Goal: Task Accomplishment & Management: Manage account settings

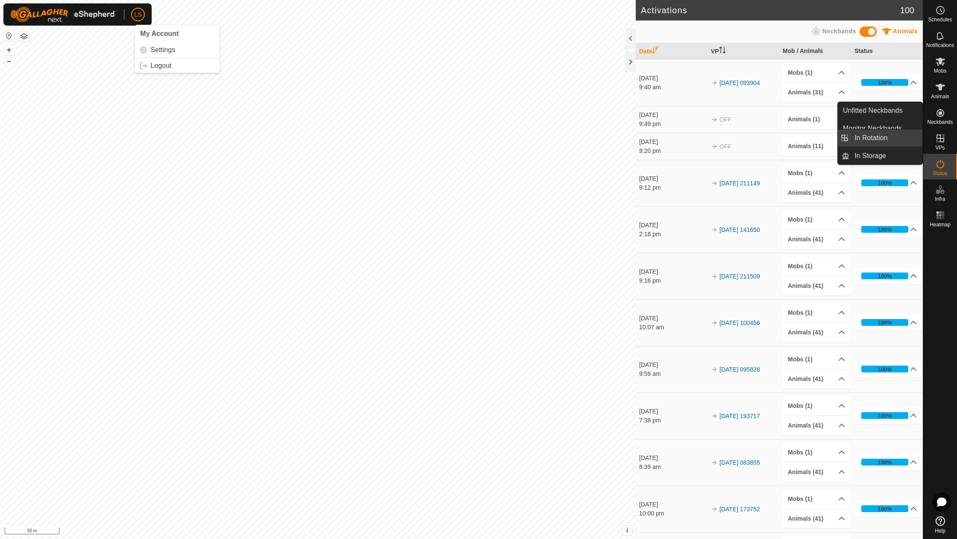
click at [882, 141] on link "In Rotation" at bounding box center [885, 137] width 73 height 17
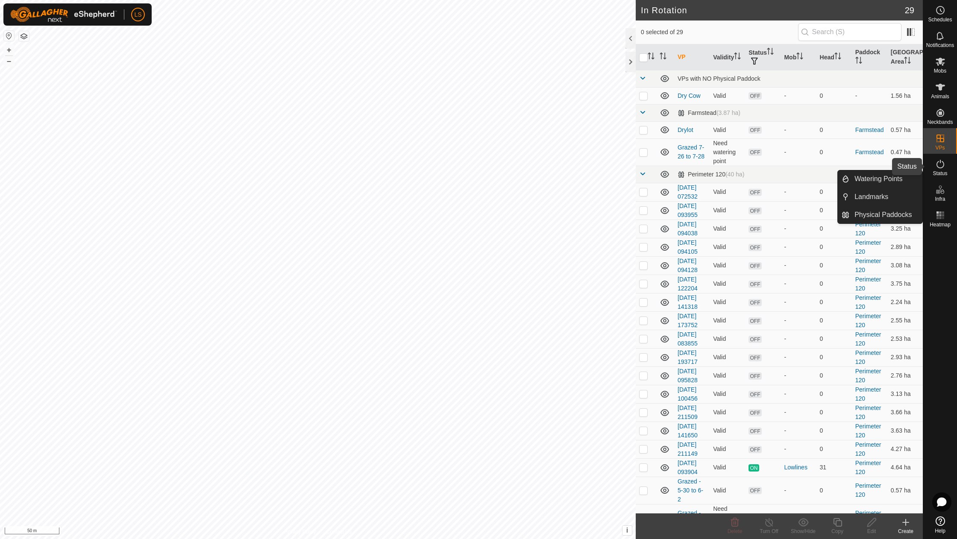
click at [943, 165] on icon at bounding box center [940, 164] width 10 height 10
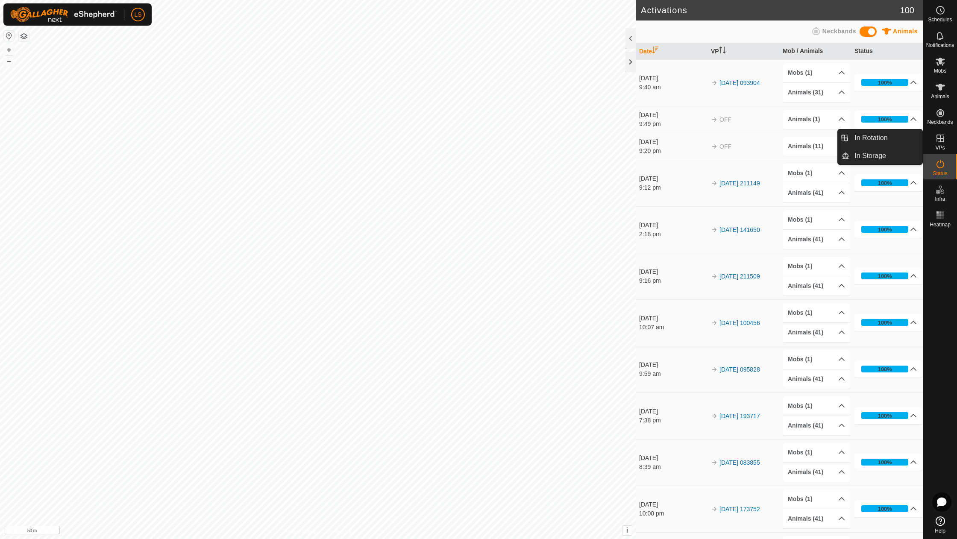
click at [939, 141] on icon at bounding box center [940, 138] width 10 height 10
click at [8, 61] on button "–" at bounding box center [9, 61] width 10 height 10
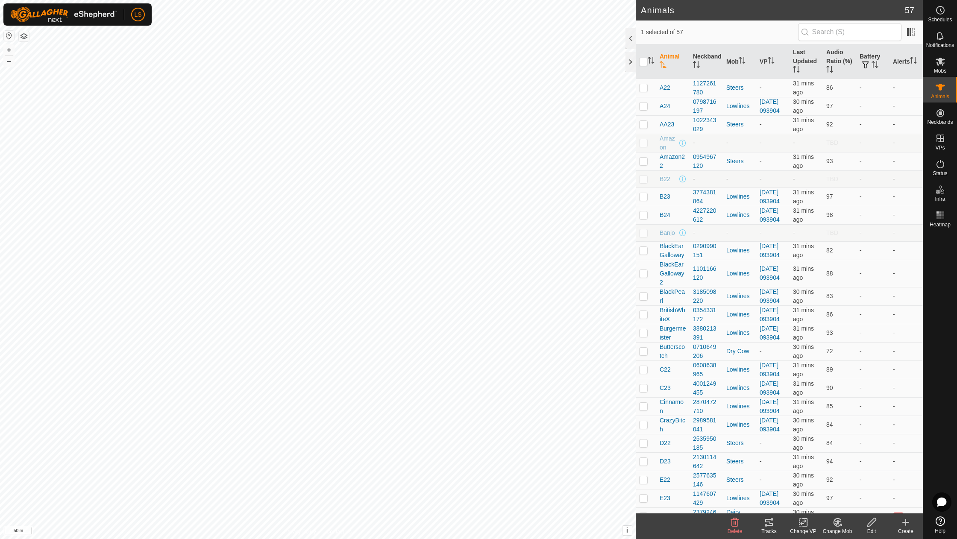
click at [839, 518] on icon at bounding box center [836, 522] width 7 height 8
click at [853, 488] on link "Choose Mob..." at bounding box center [862, 485] width 85 height 17
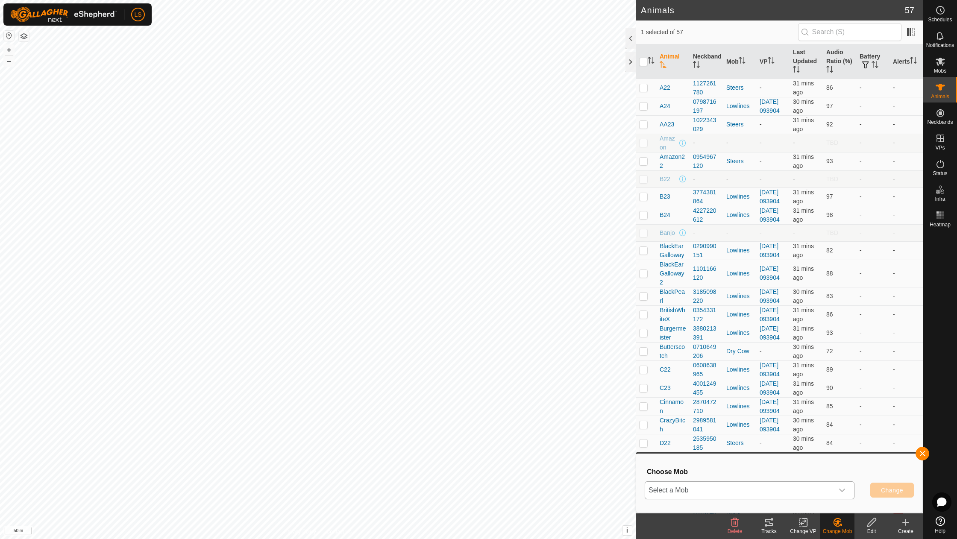
click at [848, 491] on div "dropdown trigger" at bounding box center [841, 490] width 17 height 17
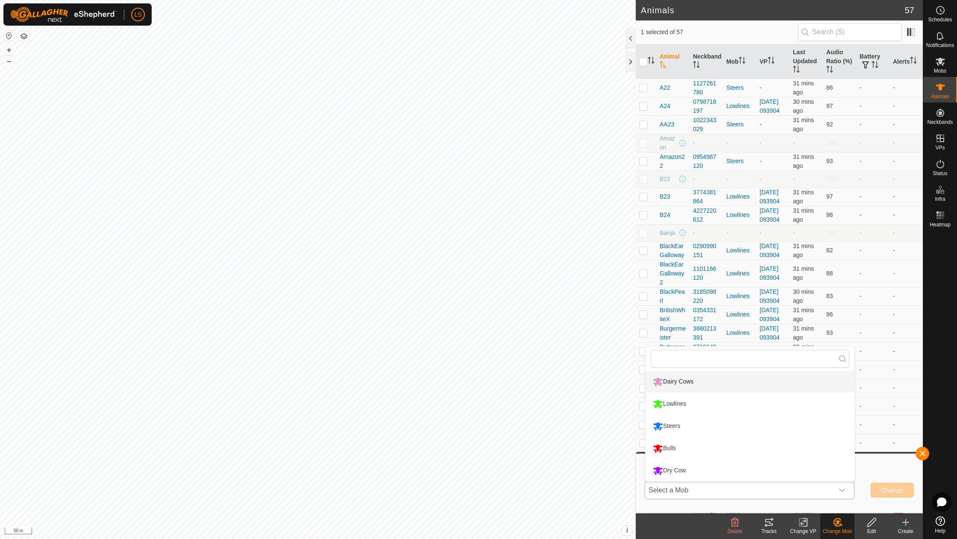
click at [697, 379] on li "Dairy Cows" at bounding box center [749, 381] width 209 height 21
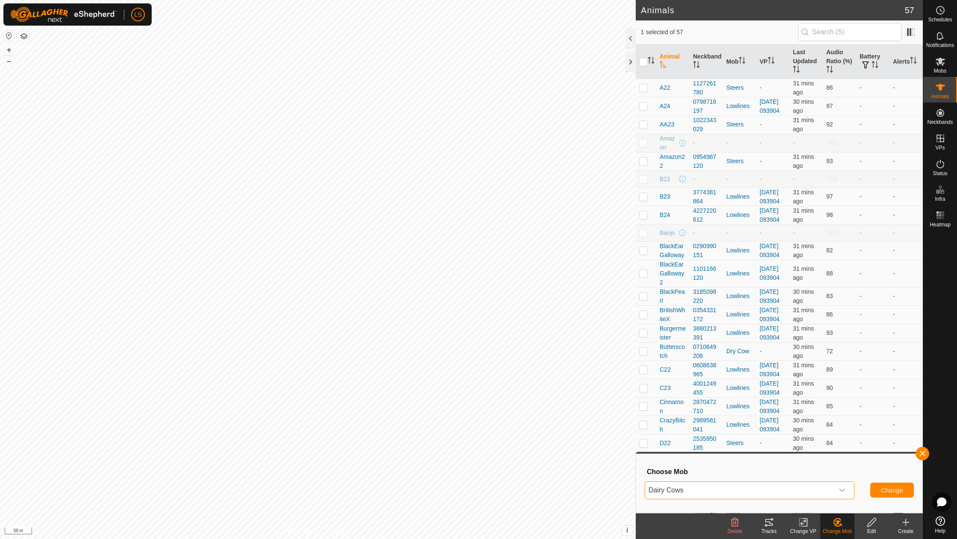
click at [890, 491] on span "Change" at bounding box center [892, 490] width 22 height 7
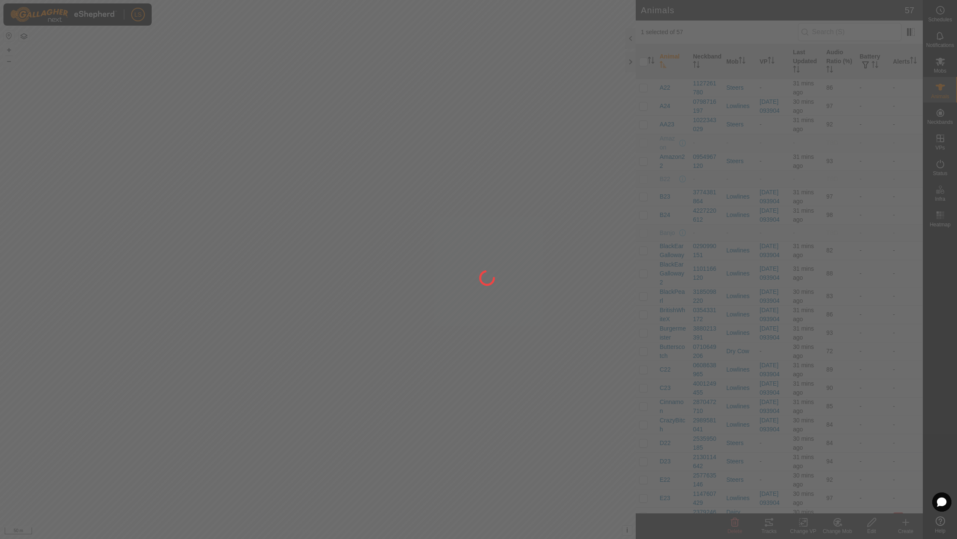
checkbox input "false"
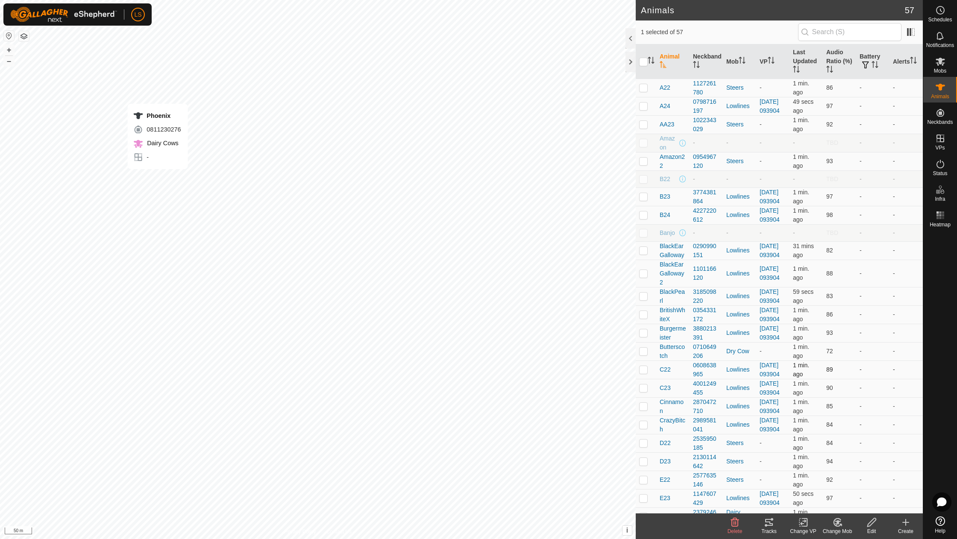
checkbox input "false"
checkbox input "true"
click at [837, 522] on icon at bounding box center [837, 522] width 6 height 4
click at [858, 486] on link "Choose Mob..." at bounding box center [862, 485] width 85 height 17
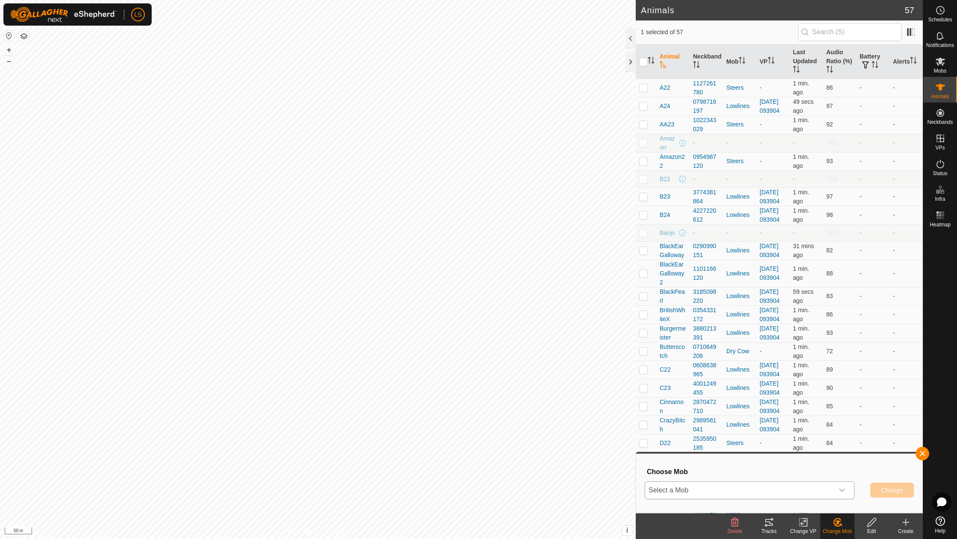
click at [703, 489] on span "Select a Mob" at bounding box center [739, 490] width 188 height 17
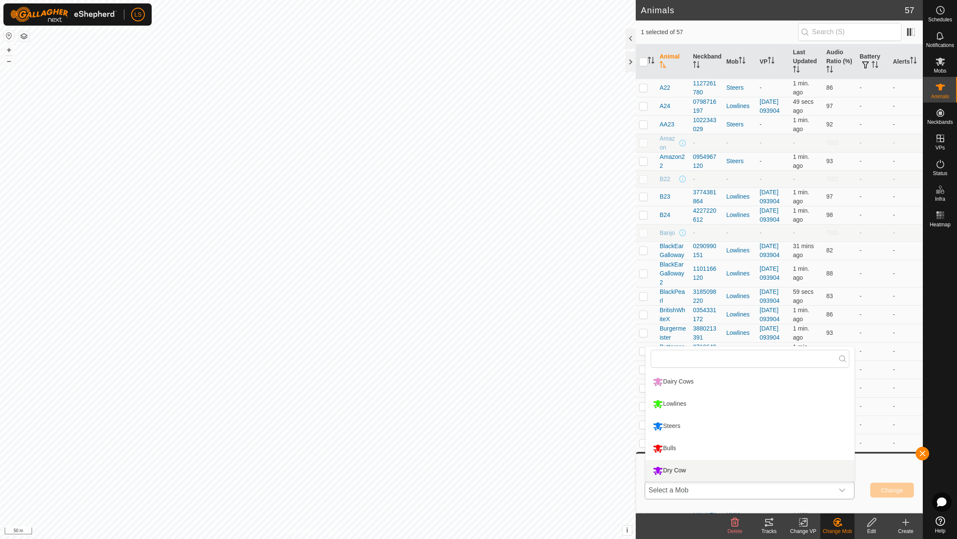
click at [688, 467] on li "Dry Cow" at bounding box center [749, 470] width 209 height 21
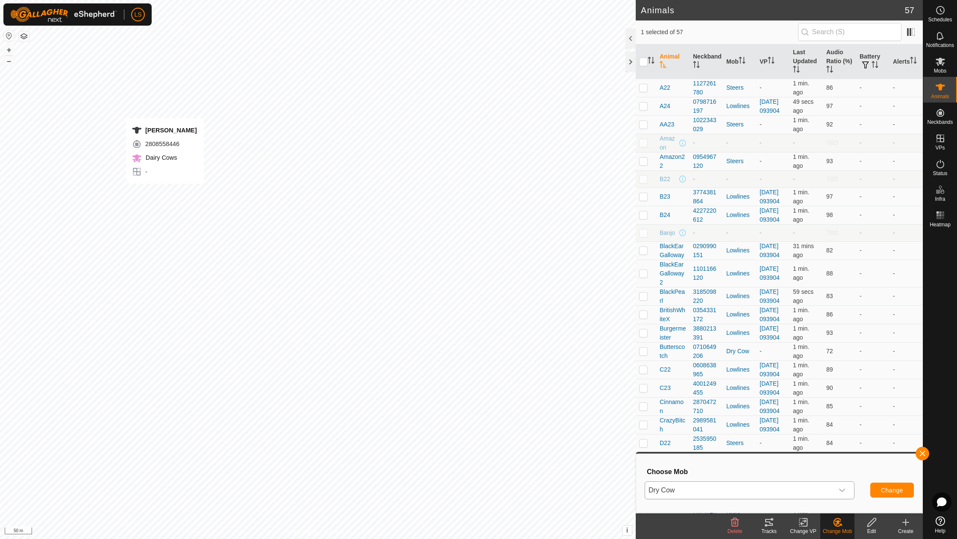
checkbox input "true"
checkbox input "false"
click at [892, 492] on span "Change" at bounding box center [892, 490] width 22 height 7
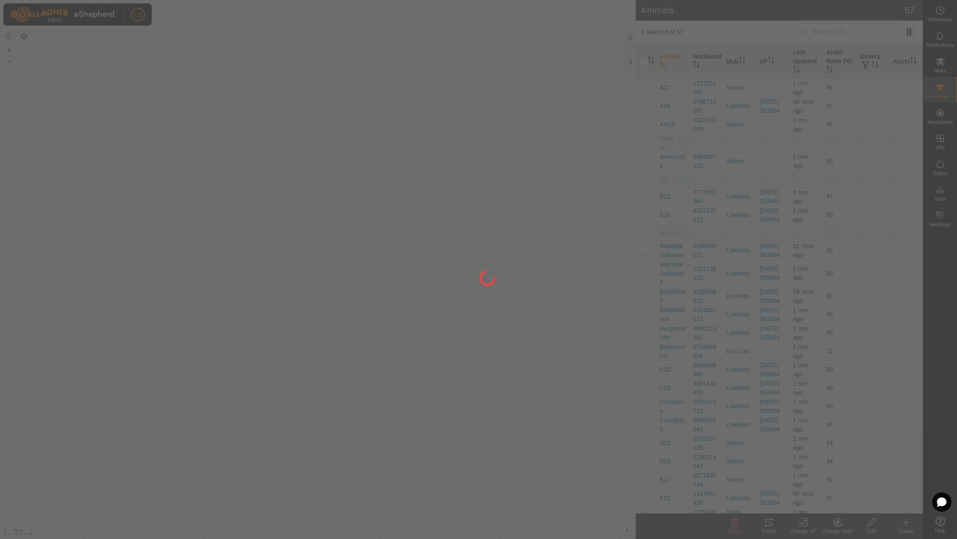
checkbox input "false"
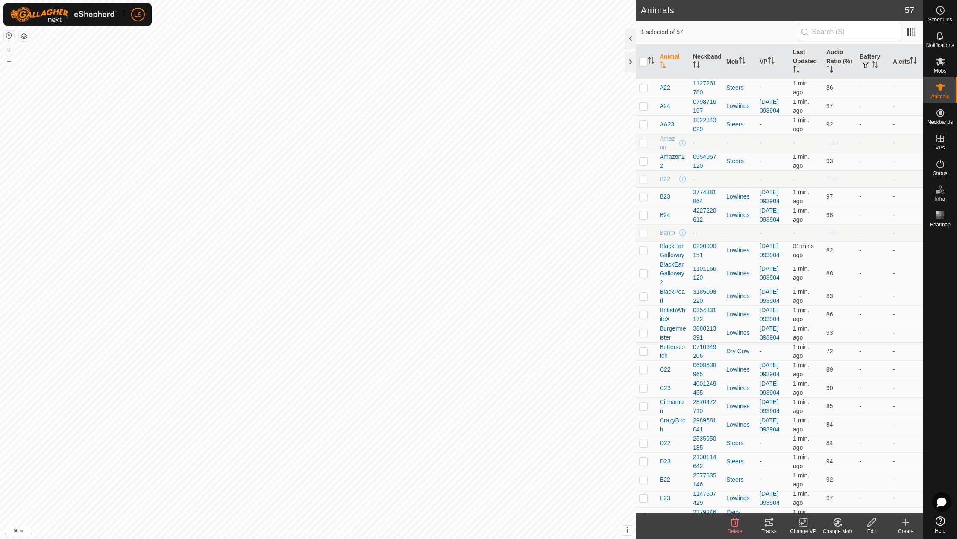
click at [842, 524] on icon at bounding box center [837, 522] width 11 height 10
click at [852, 488] on link "Choose Mob..." at bounding box center [862, 485] width 85 height 17
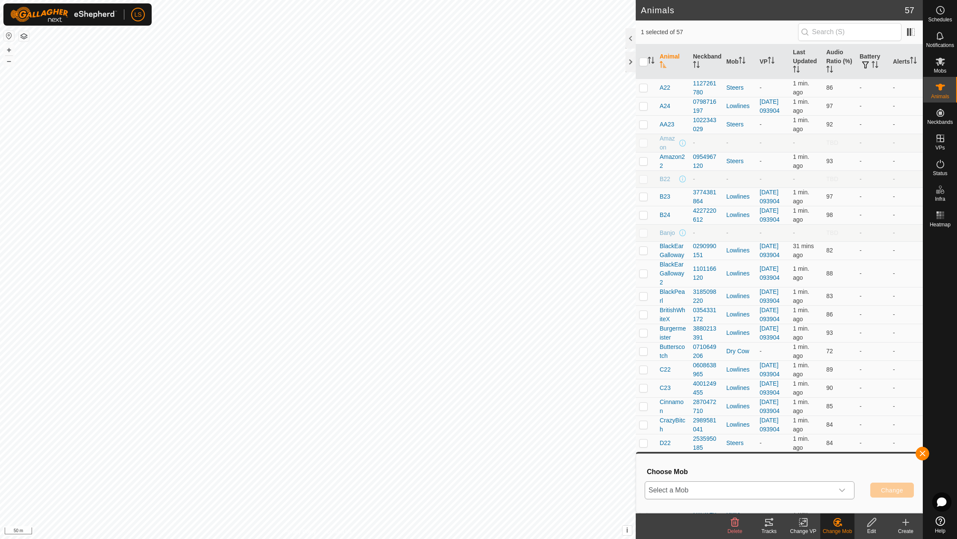
click at [762, 490] on span "Select a Mob" at bounding box center [739, 490] width 188 height 17
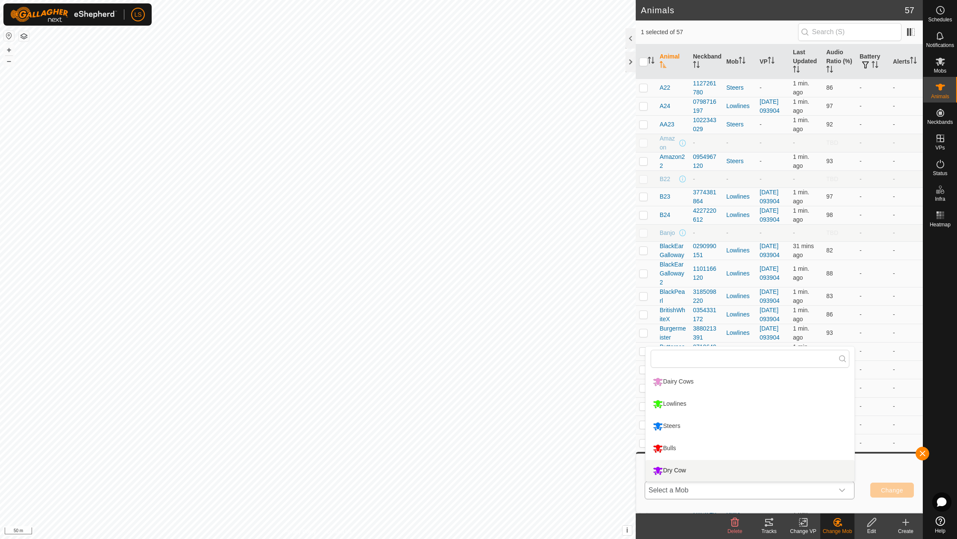
click at [679, 471] on li "Dry Cow" at bounding box center [749, 470] width 209 height 21
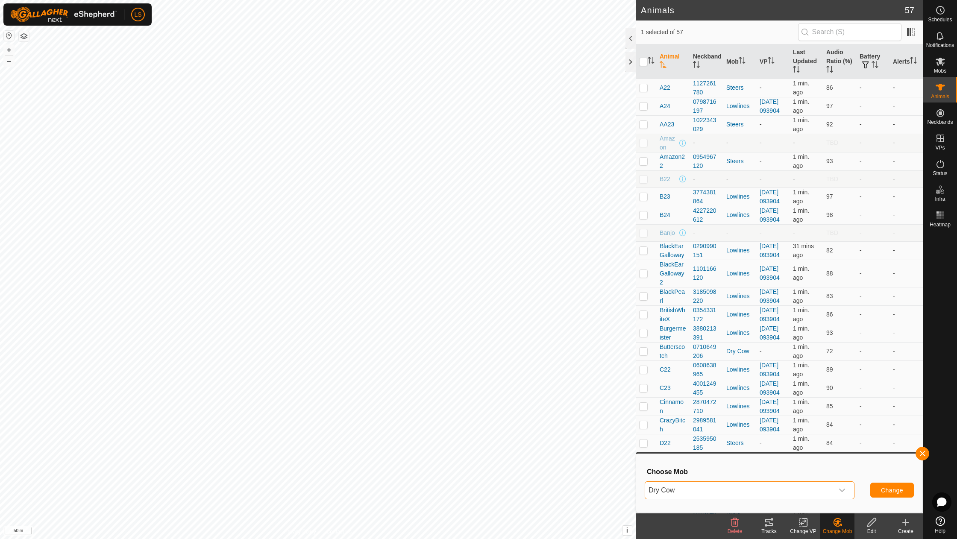
click at [894, 486] on button "Change" at bounding box center [892, 490] width 44 height 15
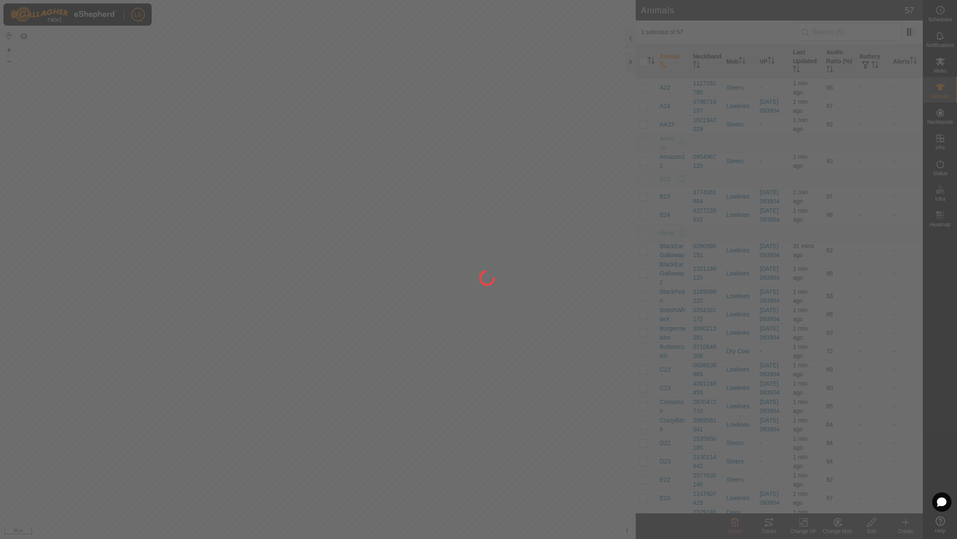
checkbox input "false"
